Goal: Task Accomplishment & Management: Manage account settings

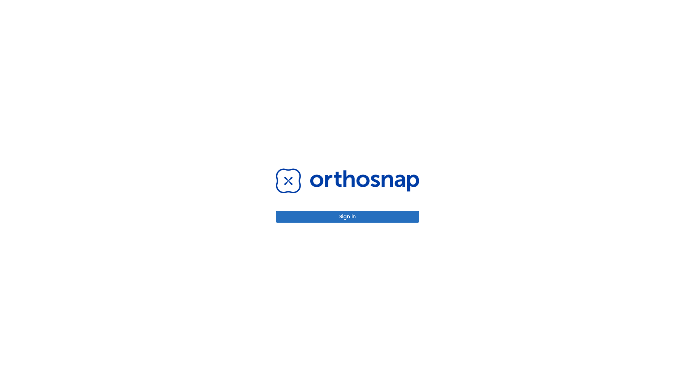
click at [347, 216] on button "Sign in" at bounding box center [347, 217] width 143 height 12
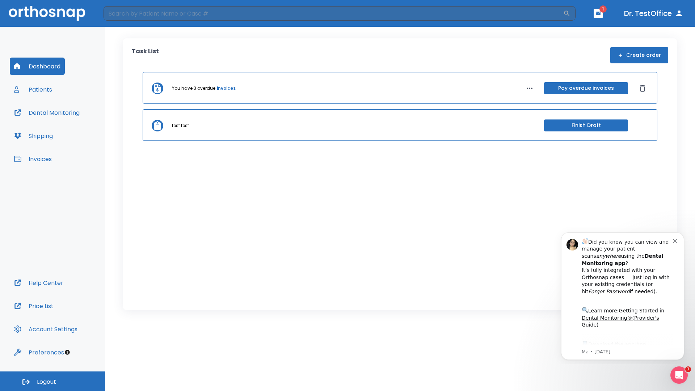
click at [52, 381] on span "Logout" at bounding box center [46, 382] width 19 height 8
